Goal: Information Seeking & Learning: Learn about a topic

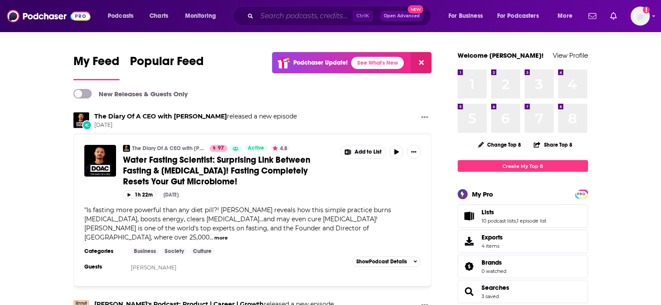
click at [270, 15] on input "Search podcasts, credits, & more..." at bounding box center [305, 16] width 96 height 14
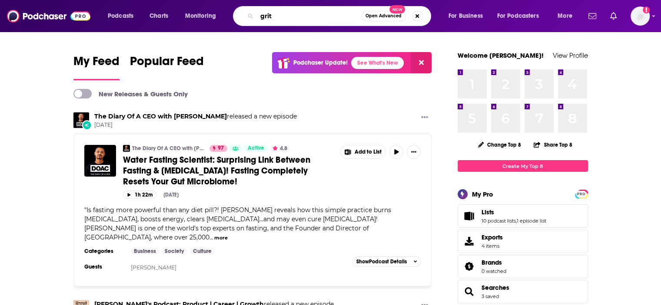
type input "grit"
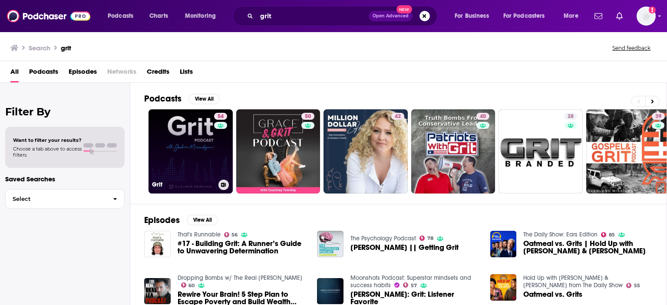
click at [183, 151] on link "54 Grit" at bounding box center [191, 152] width 84 height 84
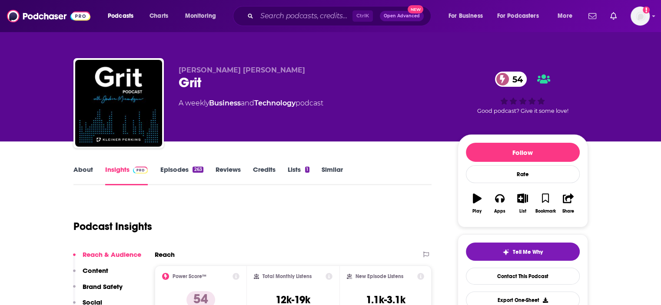
click at [172, 167] on link "Episodes 263" at bounding box center [181, 176] width 43 height 20
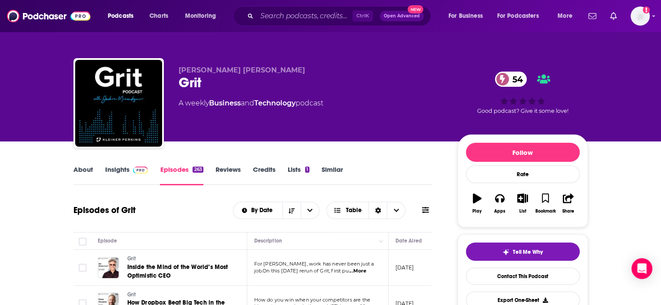
click at [80, 170] on link "About" at bounding box center [83, 176] width 20 height 20
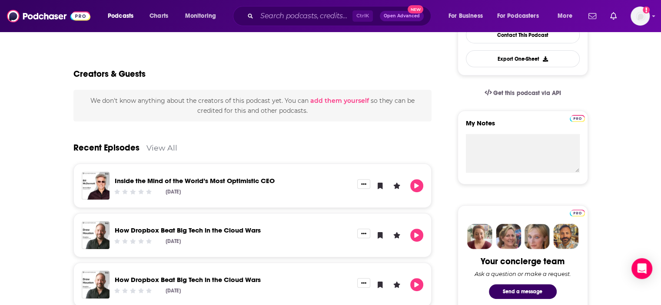
scroll to position [261, 0]
